Goal: Task Accomplishment & Management: Complete application form

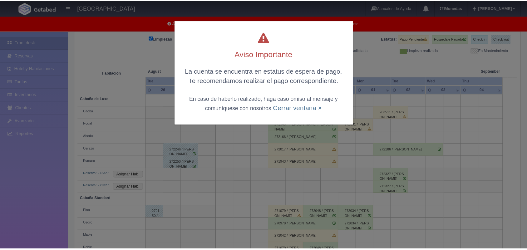
scroll to position [80, 0]
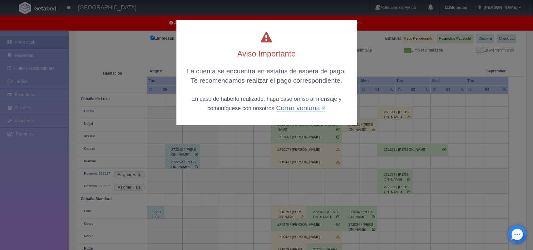
click at [286, 106] on link "Cerrar ventana ×" at bounding box center [300, 107] width 49 height 7
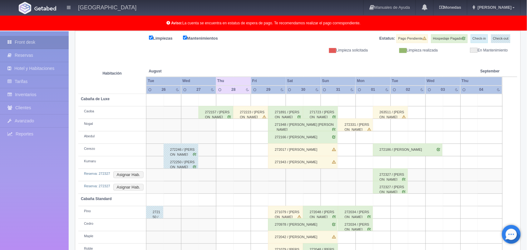
scroll to position [112, 0]
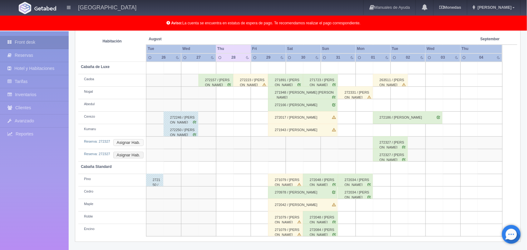
click at [122, 141] on button "Asignar Hab." at bounding box center [128, 142] width 30 height 7
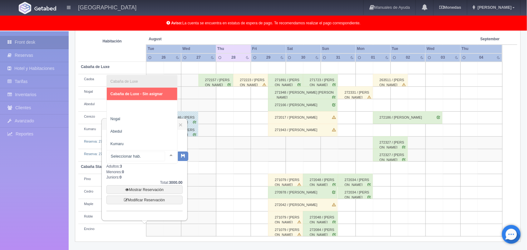
click at [165, 155] on div at bounding box center [171, 155] width 12 height 9
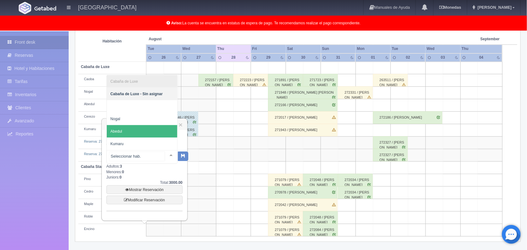
click at [144, 131] on span "Abedul" at bounding box center [142, 131] width 71 height 12
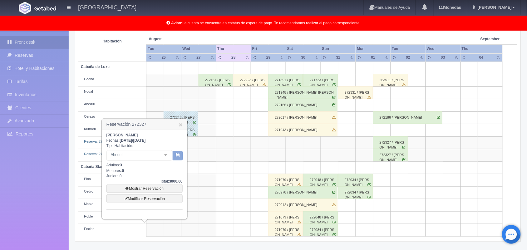
click at [180, 155] on button "button" at bounding box center [178, 155] width 10 height 9
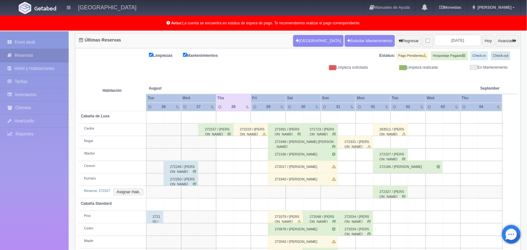
scroll to position [99, 0]
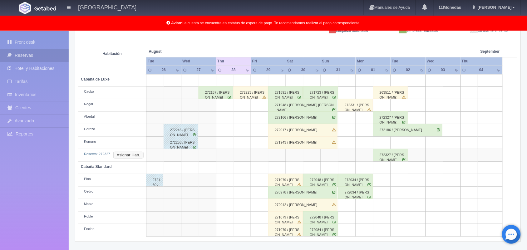
click at [125, 157] on button "Asignar Hab." at bounding box center [128, 155] width 30 height 7
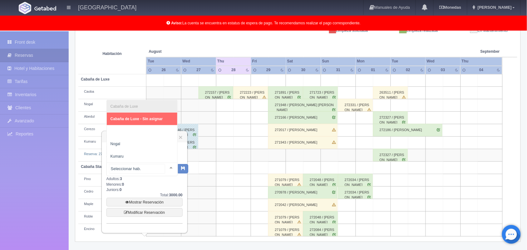
click at [165, 170] on div at bounding box center [171, 167] width 12 height 9
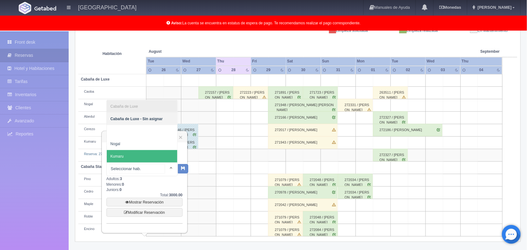
click at [147, 154] on span "Kumaru" at bounding box center [142, 156] width 71 height 12
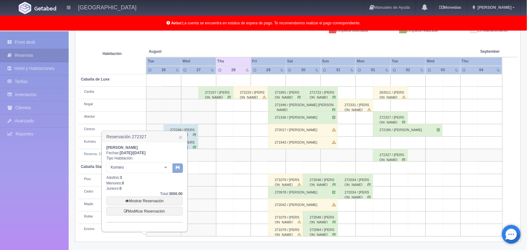
click at [176, 169] on icon "button" at bounding box center [178, 168] width 4 height 4
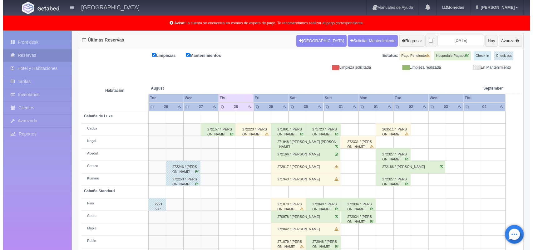
scroll to position [87, 0]
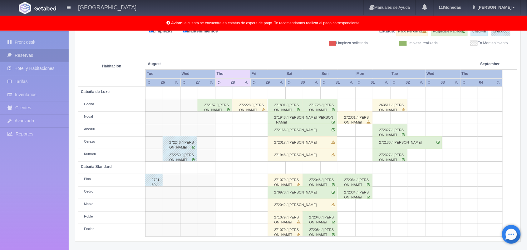
click at [217, 207] on td at bounding box center [224, 205] width 17 height 12
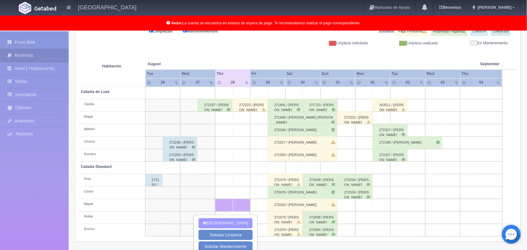
click at [231, 220] on button "Nueva Reserva" at bounding box center [226, 223] width 54 height 10
type input "[DATE]"
type input "28-08-2025"
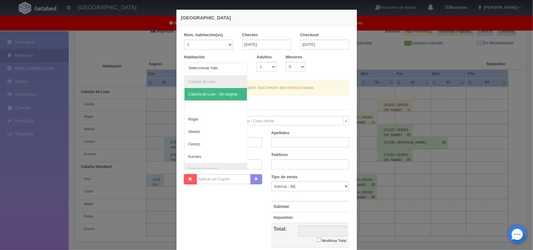
click at [240, 64] on div at bounding box center [241, 66] width 12 height 9
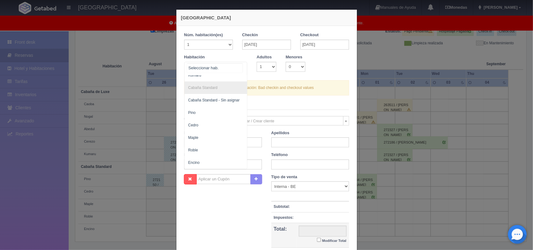
scroll to position [87, 0]
click at [213, 134] on span "Maple" at bounding box center [216, 138] width 63 height 12
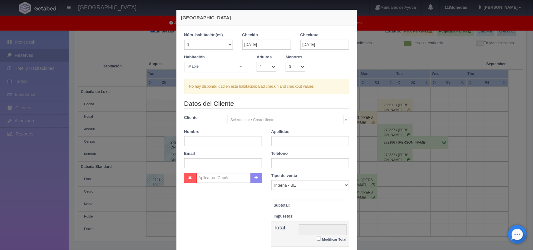
checkbox input "false"
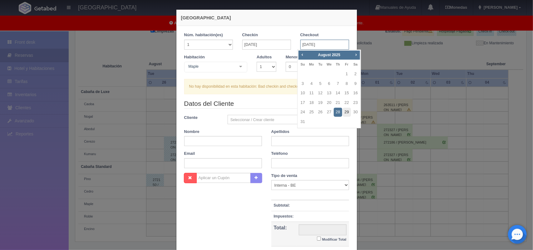
drag, startPoint x: 307, startPoint y: 46, endPoint x: 346, endPoint y: 113, distance: 77.3
click at [346, 113] on body "Hotel Xacallan Manuales de Ayuda Actualizaciones recientes Monedas Tipo de camb…" at bounding box center [266, 106] width 533 height 324
click at [346, 113] on link "29" at bounding box center [347, 112] width 8 height 9
type input "29-08-2025"
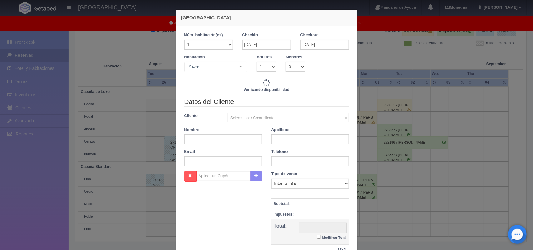
checkbox input "false"
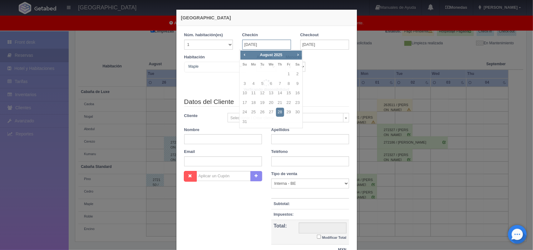
click at [276, 43] on input "28-08-2025" at bounding box center [266, 45] width 49 height 10
type input "1300.00"
checkbox input "false"
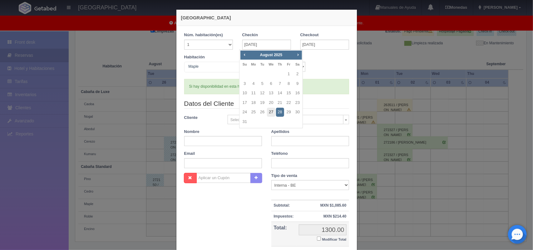
click at [270, 113] on link "27" at bounding box center [271, 112] width 8 height 9
type input "27-08-2025"
checkbox input "false"
type input "1300.00"
checkbox input "false"
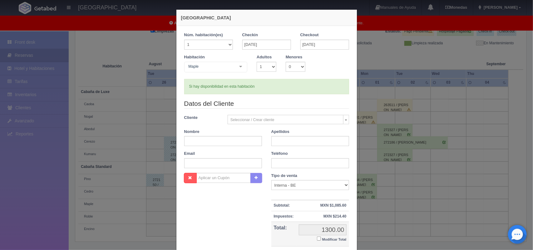
checkbox input "false"
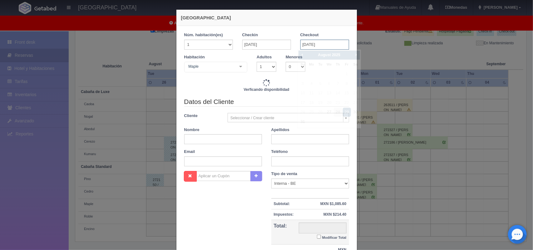
click at [313, 44] on input "29-08-2025" at bounding box center [325, 45] width 49 height 10
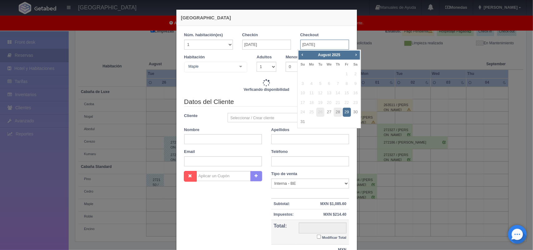
type input "2600.00"
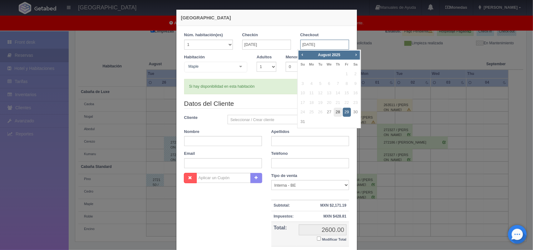
checkbox input "false"
click at [336, 111] on link "28" at bounding box center [338, 112] width 8 height 9
type input "28-08-2025"
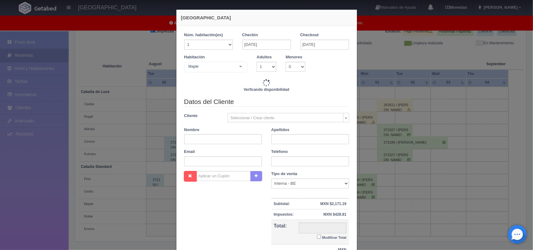
checkbox input "false"
type input "1300.00"
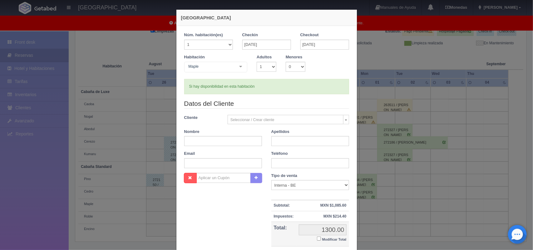
checkbox input "false"
click at [270, 68] on select "1 2 3 4 5 6 7 8 9 10" at bounding box center [267, 67] width 20 height 10
select select "2"
click at [257, 62] on select "1 2 3 4 5 6 7 8 9 10" at bounding box center [267, 67] width 20 height 10
checkbox input "false"
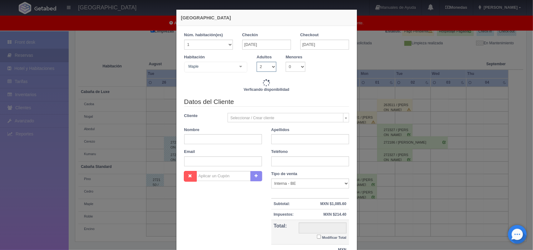
type input "1300.00"
checkbox input "false"
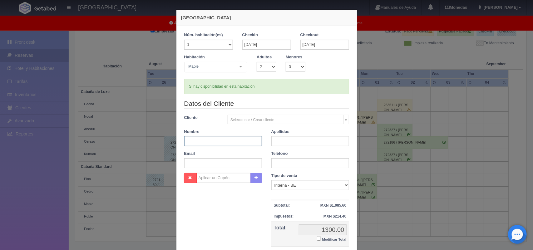
click at [233, 138] on input "text" at bounding box center [223, 141] width 78 height 10
type input "Alan"
click at [297, 142] on input "text" at bounding box center [310, 141] width 78 height 10
type input "Vazquez"
click at [302, 168] on input "text" at bounding box center [310, 163] width 78 height 10
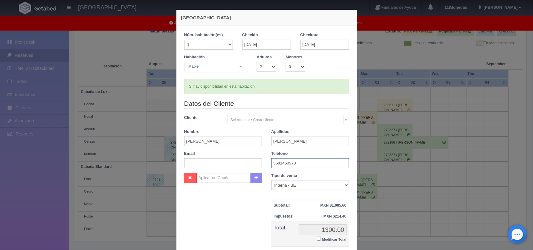
scroll to position [57, 0]
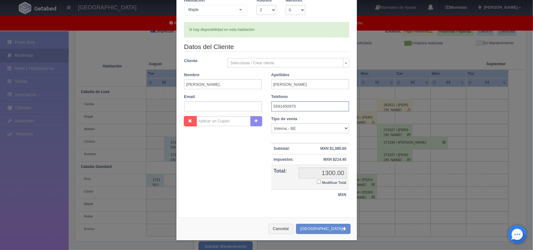
type input "5591450970"
click at [317, 182] on input "Modificar Total" at bounding box center [319, 182] width 4 height 4
checkbox input "true"
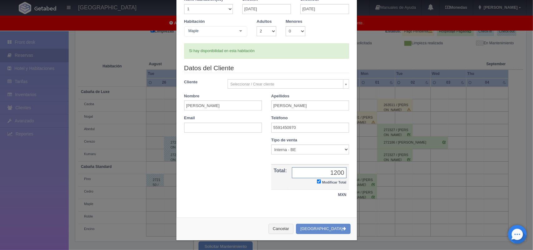
type input "1200.00"
click at [329, 229] on button "[GEOGRAPHIC_DATA]" at bounding box center [323, 229] width 54 height 10
click at [329, 229] on div "Cancelar Crear Reserva" at bounding box center [267, 229] width 181 height 23
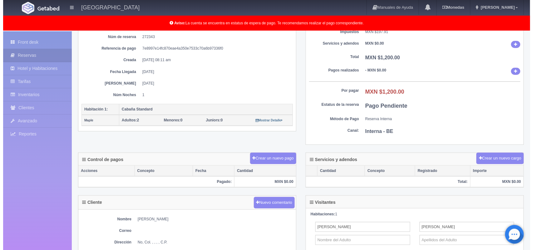
scroll to position [72, 0]
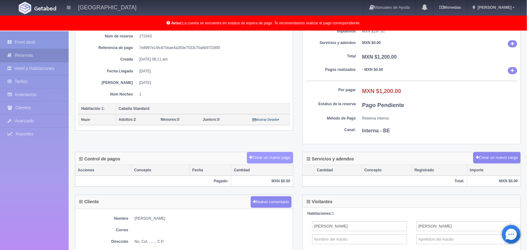
click at [261, 158] on button "Crear un nuevo pago" at bounding box center [270, 158] width 46 height 12
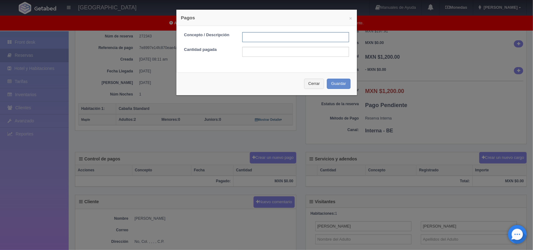
click at [266, 42] on input "text" at bounding box center [295, 37] width 107 height 10
type input "Pago transferencia"
click at [271, 50] on input "text" at bounding box center [295, 52] width 107 height 10
type input "1200.00"
click at [341, 84] on button "Guardar" at bounding box center [339, 84] width 24 height 10
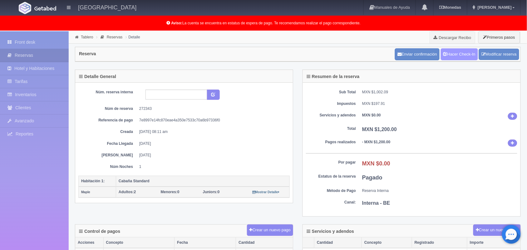
click at [461, 58] on link "Hacer Check-In" at bounding box center [459, 54] width 37 height 12
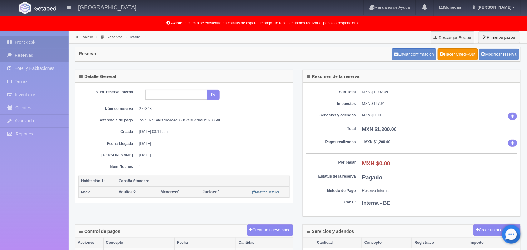
click at [30, 47] on link "Front desk" at bounding box center [34, 42] width 69 height 13
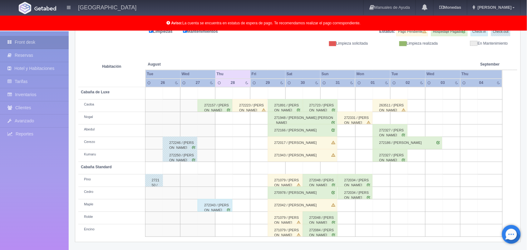
scroll to position [87, 0]
click at [258, 106] on div "272223 / [PERSON_NAME]" at bounding box center [250, 105] width 35 height 12
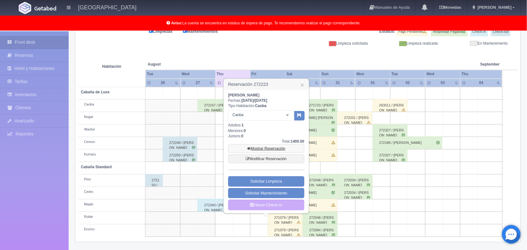
click at [274, 148] on link "Mostrar Reservación" at bounding box center [266, 148] width 76 height 9
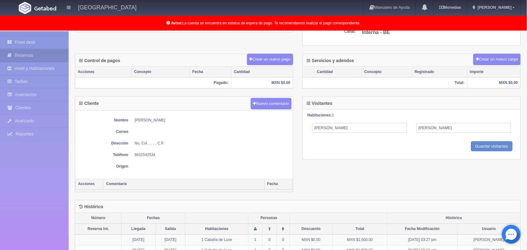
scroll to position [171, 0]
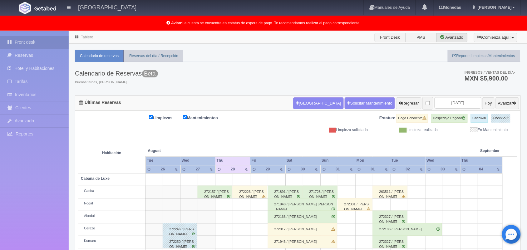
scroll to position [87, 0]
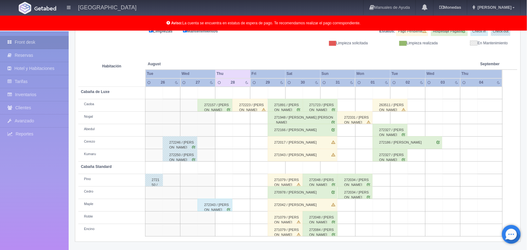
click at [217, 107] on div "272157 / [PERSON_NAME]" at bounding box center [215, 105] width 35 height 12
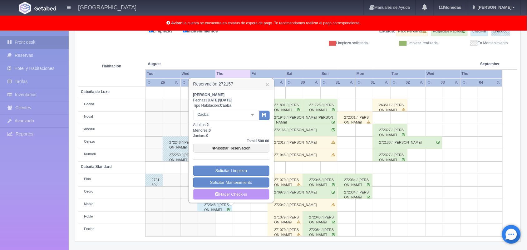
click at [230, 191] on link "Hacer Check-in" at bounding box center [231, 194] width 76 height 11
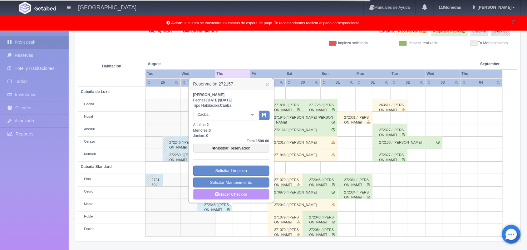
click at [236, 194] on link "Hacer Check-in" at bounding box center [231, 194] width 76 height 11
click at [244, 197] on link "Hacer Check-in" at bounding box center [231, 194] width 76 height 11
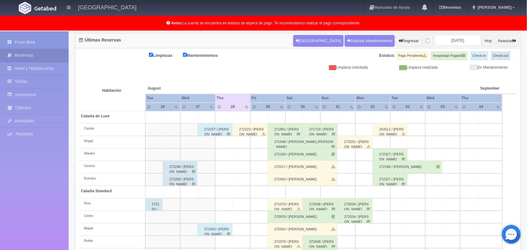
scroll to position [87, 0]
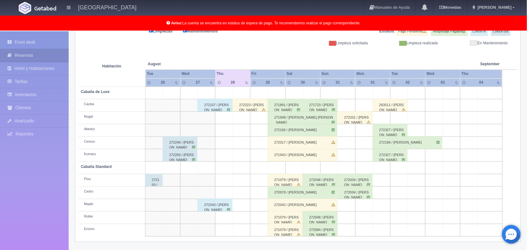
click at [255, 34] on div "Limpiezas Mantenimientos" at bounding box center [188, 31] width 220 height 9
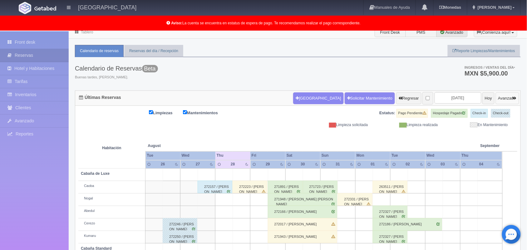
scroll to position [4, 0]
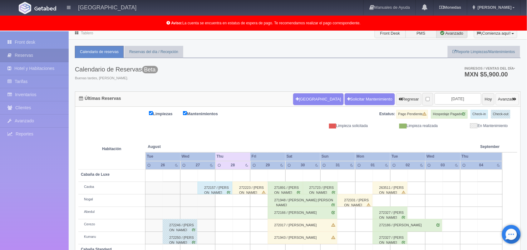
click at [502, 96] on button "Avanzar" at bounding box center [507, 99] width 23 height 12
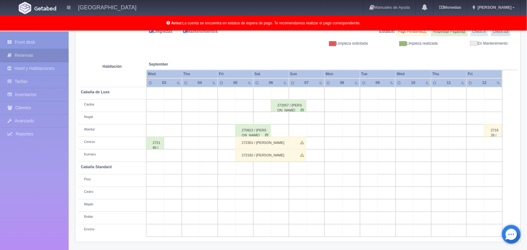
scroll to position [87, 0]
click at [288, 141] on div "272301 / ana laura cuevas pinto" at bounding box center [271, 143] width 71 height 12
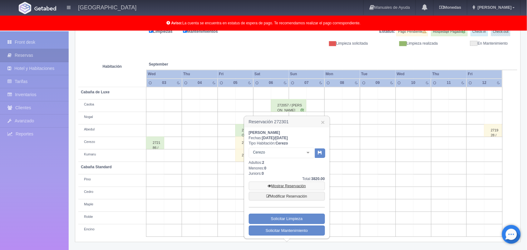
click at [286, 182] on link "Mostrar Reservación" at bounding box center [287, 186] width 76 height 9
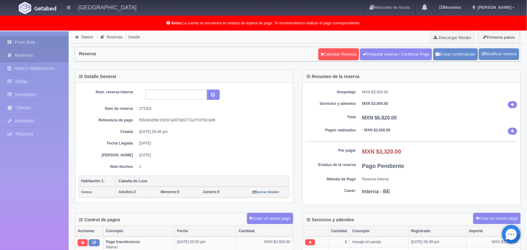
click at [45, 40] on link "Front desk" at bounding box center [34, 42] width 69 height 13
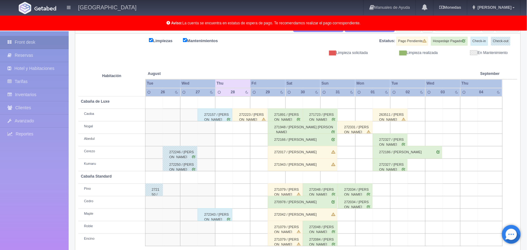
scroll to position [87, 0]
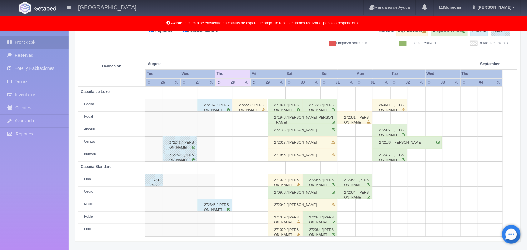
click at [392, 155] on div "272327 / [PERSON_NAME]" at bounding box center [390, 155] width 35 height 12
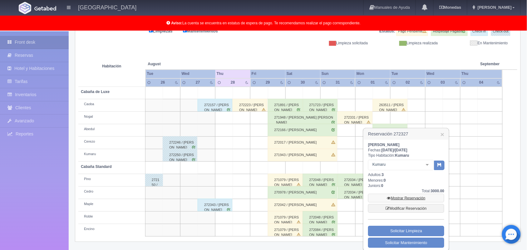
click at [408, 198] on link "Mostrar Reservación" at bounding box center [406, 198] width 76 height 9
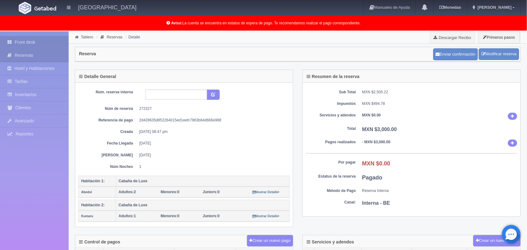
click at [48, 44] on link "Front desk" at bounding box center [34, 42] width 69 height 13
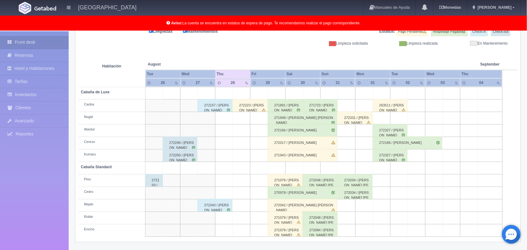
scroll to position [87, 0]
click at [261, 250] on div "Últimas Reservas Nueva Reserva Solicitar Mantenimiento Regresar 2025-08-28 Hoy …" at bounding box center [297, 129] width 455 height 241
click at [351, 122] on div "272331 / ezequiel gonzales" at bounding box center [355, 118] width 35 height 12
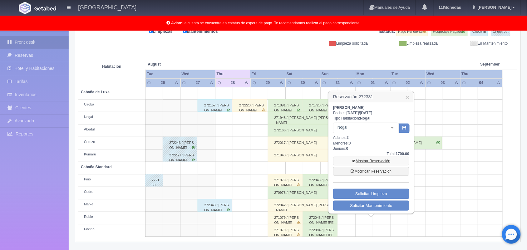
click at [366, 159] on link "Mostrar Reservación" at bounding box center [371, 161] width 76 height 9
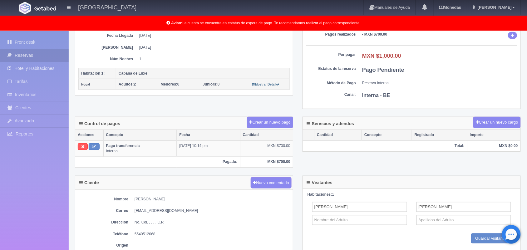
scroll to position [107, 0]
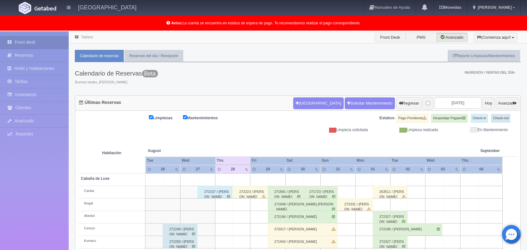
scroll to position [87, 0]
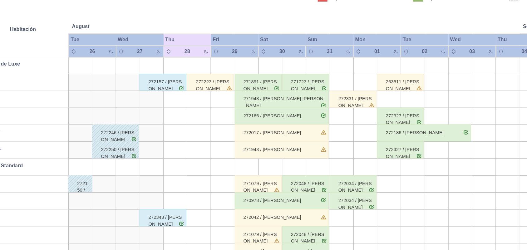
click at [357, 118] on div "272331 / ezequiel gonzales" at bounding box center [355, 118] width 35 height 12
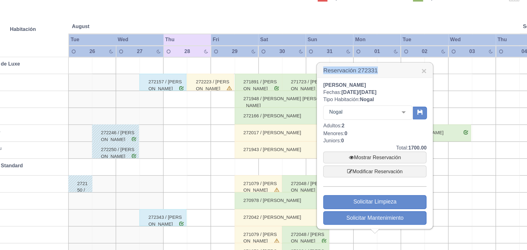
drag, startPoint x: 374, startPoint y: 96, endPoint x: 329, endPoint y: 96, distance: 45.0
click at [329, 96] on h3 "Reservación 272331 ×" at bounding box center [371, 97] width 85 height 11
copy h3 "Reservación 272331"
click at [408, 97] on link "×" at bounding box center [408, 97] width 4 height 7
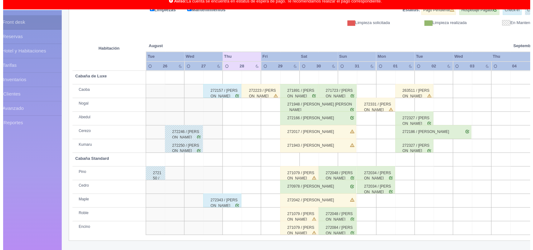
scroll to position [87, 0]
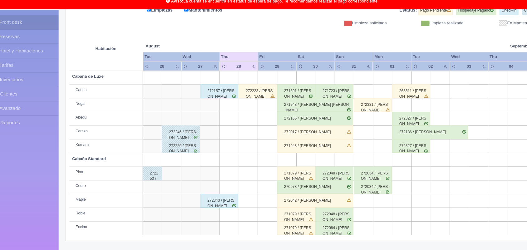
click at [348, 134] on td at bounding box center [346, 130] width 17 height 12
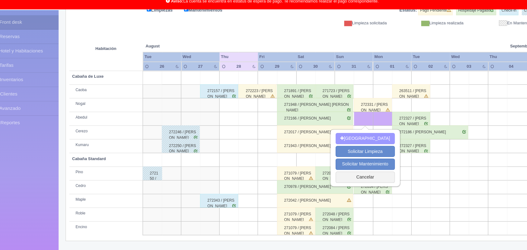
click at [351, 146] on button "[GEOGRAPHIC_DATA]" at bounding box center [348, 148] width 54 height 10
type input "31-08-2025"
type input "01-09-2025"
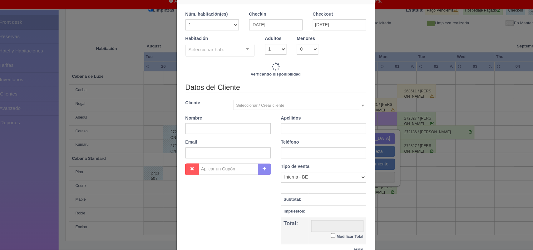
checkbox input "false"
type input "1800.00"
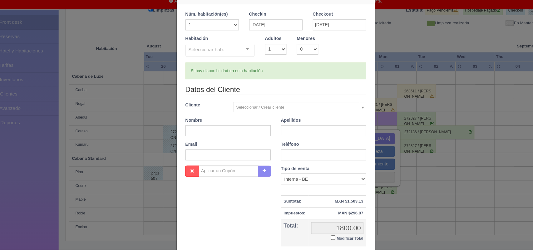
checkbox input "false"
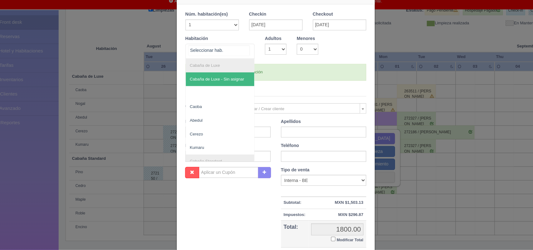
click at [239, 68] on div at bounding box center [241, 66] width 12 height 9
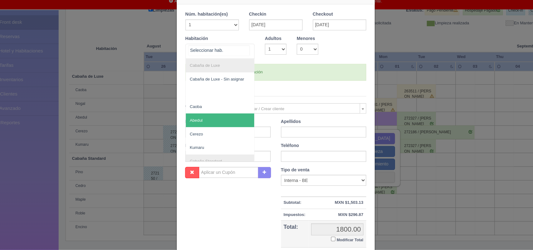
click at [216, 132] on span "Abedul" at bounding box center [216, 132] width 63 height 12
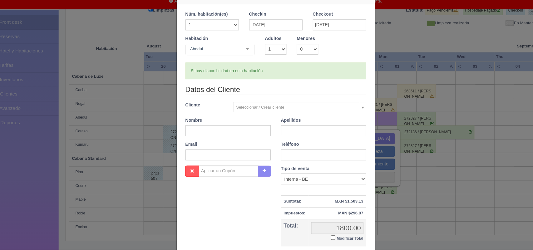
checkbox input "false"
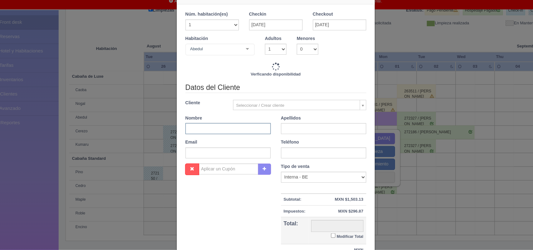
click at [231, 140] on input "text" at bounding box center [223, 139] width 78 height 10
type input "1800.00"
checkbox input "false"
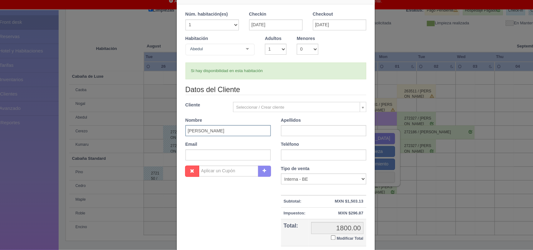
type input "Diana"
click at [292, 139] on input "text" at bounding box center [310, 141] width 78 height 10
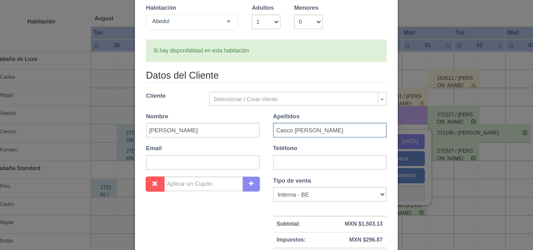
type input "Casco Saucedo"
click at [284, 165] on input "text" at bounding box center [310, 163] width 78 height 10
click at [312, 172] on div "Datos del Cliente Cliente Seleccionar / Crear cliente Nuevo Cliente -Juliana Fl…" at bounding box center [267, 136] width 174 height 74
click at [300, 162] on input "text" at bounding box center [310, 163] width 78 height 10
click at [305, 162] on input "text" at bounding box center [310, 163] width 78 height 10
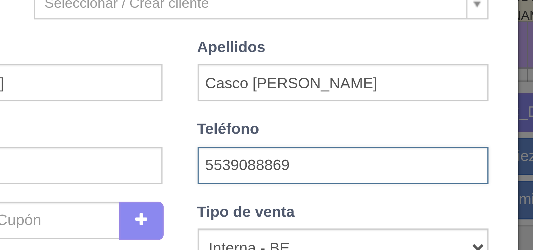
click at [276, 165] on input "5539088869" at bounding box center [310, 163] width 78 height 10
click at [280, 164] on input "5539088869" at bounding box center [310, 163] width 78 height 10
click at [284, 164] on input "5539088869" at bounding box center [310, 163] width 78 height 10
click at [287, 164] on input "5539088869" at bounding box center [310, 163] width 78 height 10
click at [292, 164] on input "5539088869" at bounding box center [310, 163] width 78 height 10
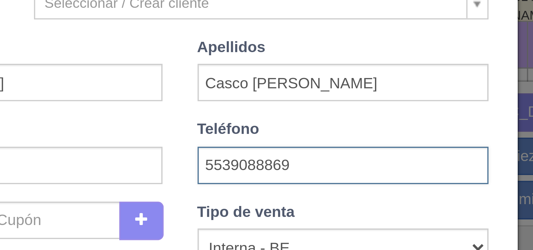
click at [292, 164] on input "5539088869" at bounding box center [310, 163] width 78 height 10
click at [293, 164] on input "5539088869" at bounding box center [310, 163] width 78 height 10
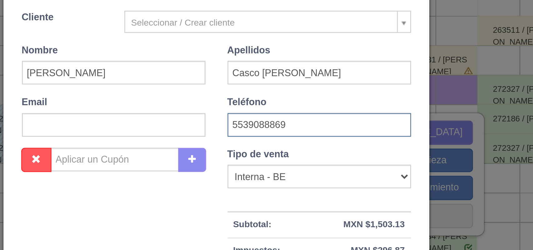
scroll to position [57, 0]
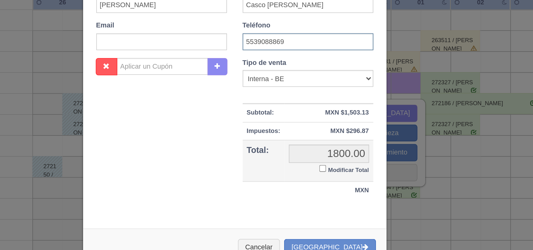
type input "5539088869"
click at [317, 182] on input "Modificar Total" at bounding box center [319, 182] width 4 height 4
checkbox input "true"
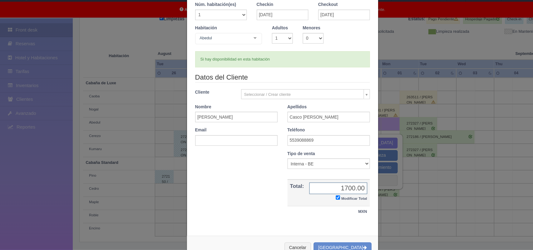
scroll to position [0, 0]
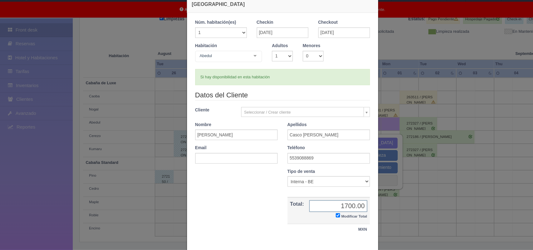
type input "1700.00"
click at [230, 162] on input "text" at bounding box center [223, 163] width 78 height 10
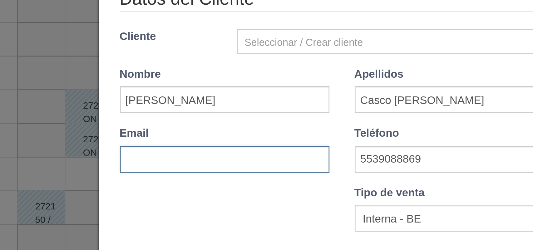
paste input "dianasaucedo077@gmail.com"
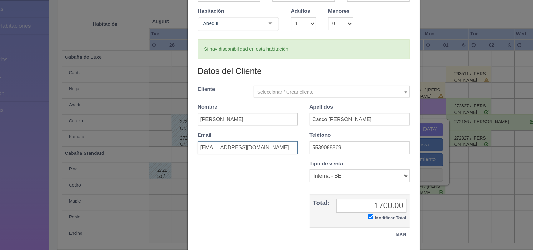
scroll to position [36, 0]
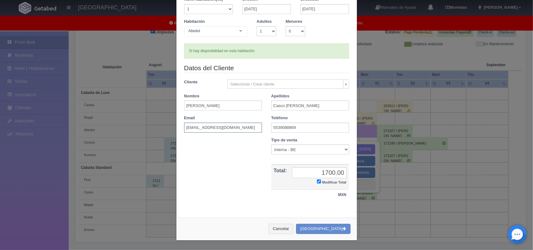
type input "dianasaucedo077@gmail.com"
drag, startPoint x: 271, startPoint y: 28, endPoint x: 263, endPoint y: 57, distance: 29.1
click at [263, 57] on div "1 Núm. habitación(es) 1 2 3 4 5 6 7 8 9 10 11 12 13 14 15 16 17 18 19 20 Checki…" at bounding box center [266, 28] width 165 height 62
select select "2"
click at [257, 26] on select "1 2 3 4 5 6 7 8 9 10" at bounding box center [267, 31] width 20 height 10
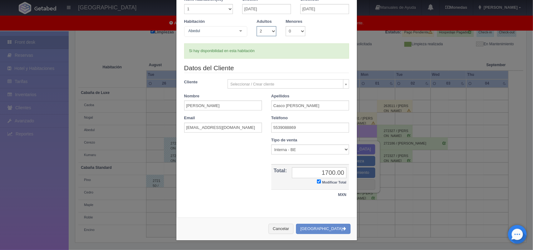
checkbox input "false"
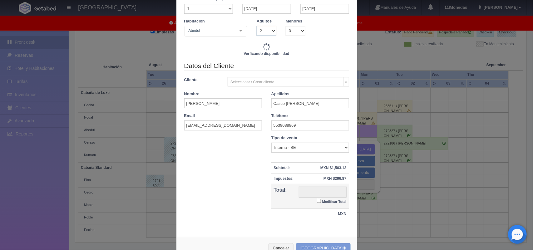
type input "1800.00"
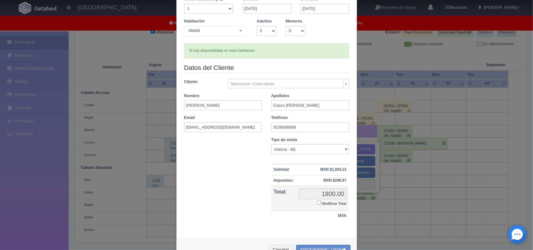
click at [317, 202] on input "Modificar Total" at bounding box center [319, 203] width 4 height 4
checkbox input "true"
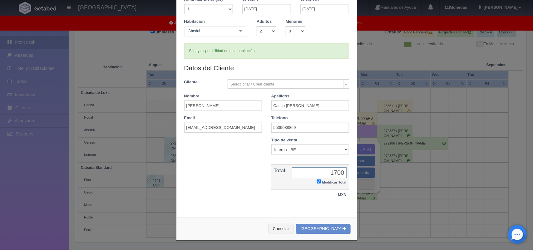
type input "1700.00"
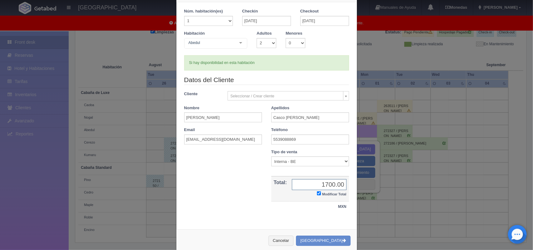
scroll to position [26, 0]
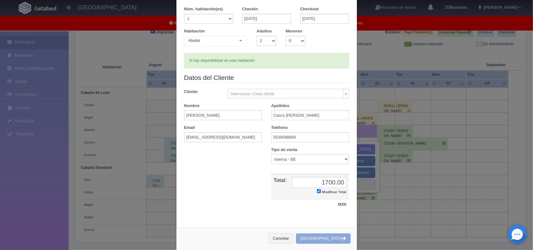
click at [331, 237] on button "[GEOGRAPHIC_DATA]" at bounding box center [323, 239] width 54 height 10
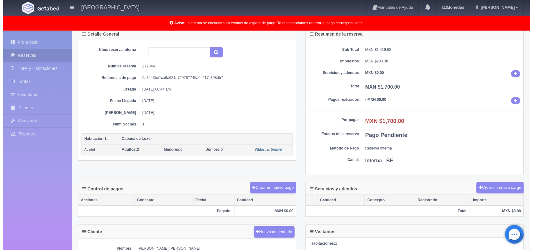
scroll to position [43, 0]
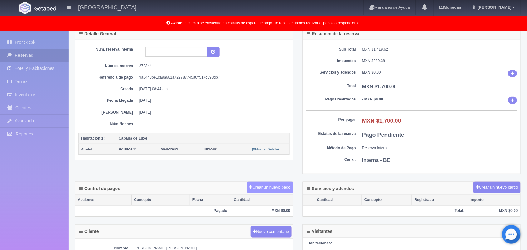
click at [261, 187] on button "Crear un nuevo pago" at bounding box center [270, 188] width 46 height 12
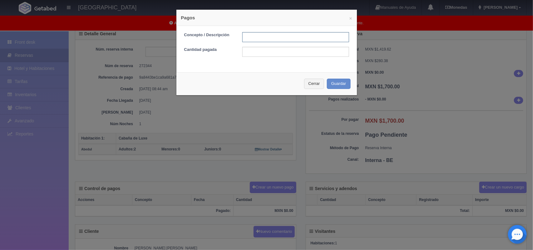
click at [286, 39] on input "text" at bounding box center [295, 37] width 107 height 10
type input "Pago transferencia"
click at [260, 51] on input "text" at bounding box center [295, 52] width 107 height 10
type input "850"
click at [336, 79] on button "Guardar" at bounding box center [339, 84] width 24 height 10
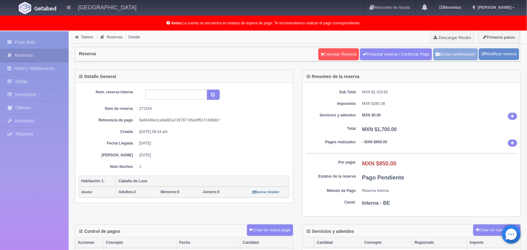
click at [445, 55] on button "Enviar confirmación" at bounding box center [456, 54] width 45 height 12
drag, startPoint x: 137, startPoint y: 110, endPoint x: 152, endPoint y: 110, distance: 15.0
click at [152, 110] on dl "Núm de reserva 272344" at bounding box center [184, 108] width 202 height 5
copy dd "272344"
click at [35, 40] on link "Front desk" at bounding box center [34, 42] width 69 height 13
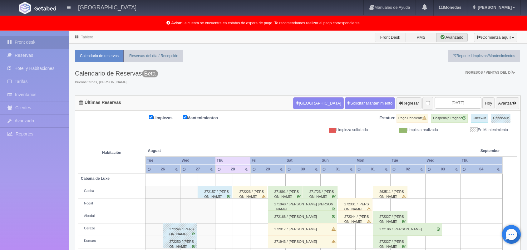
scroll to position [87, 0]
